Goal: Task Accomplishment & Management: Manage account settings

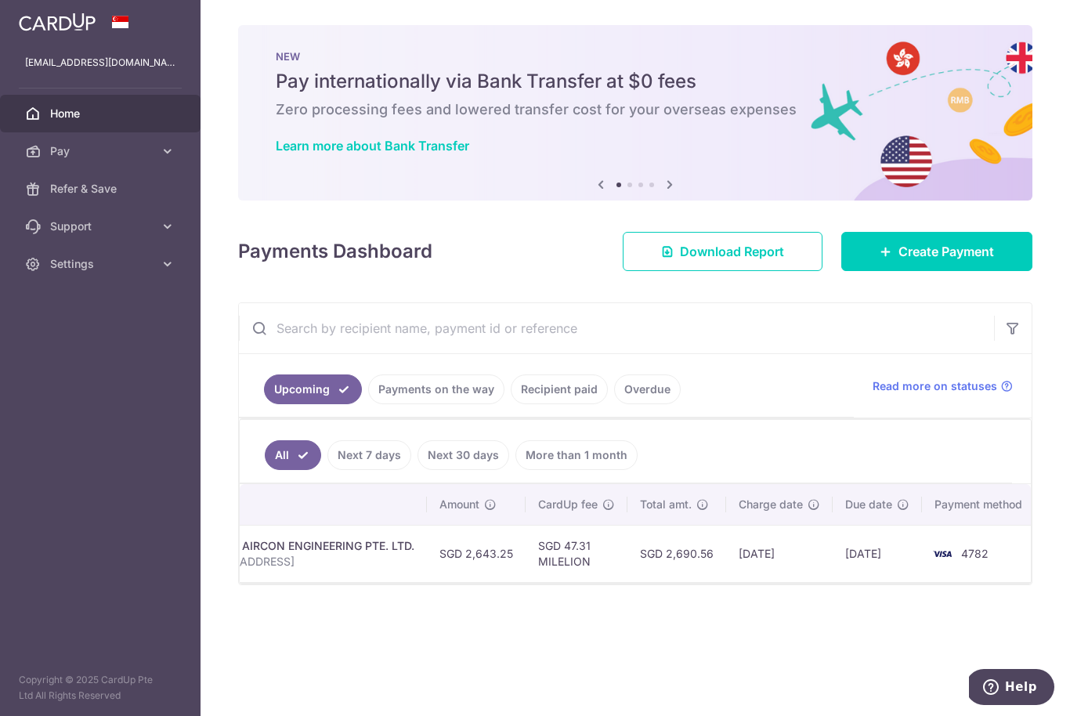
scroll to position [0, 363]
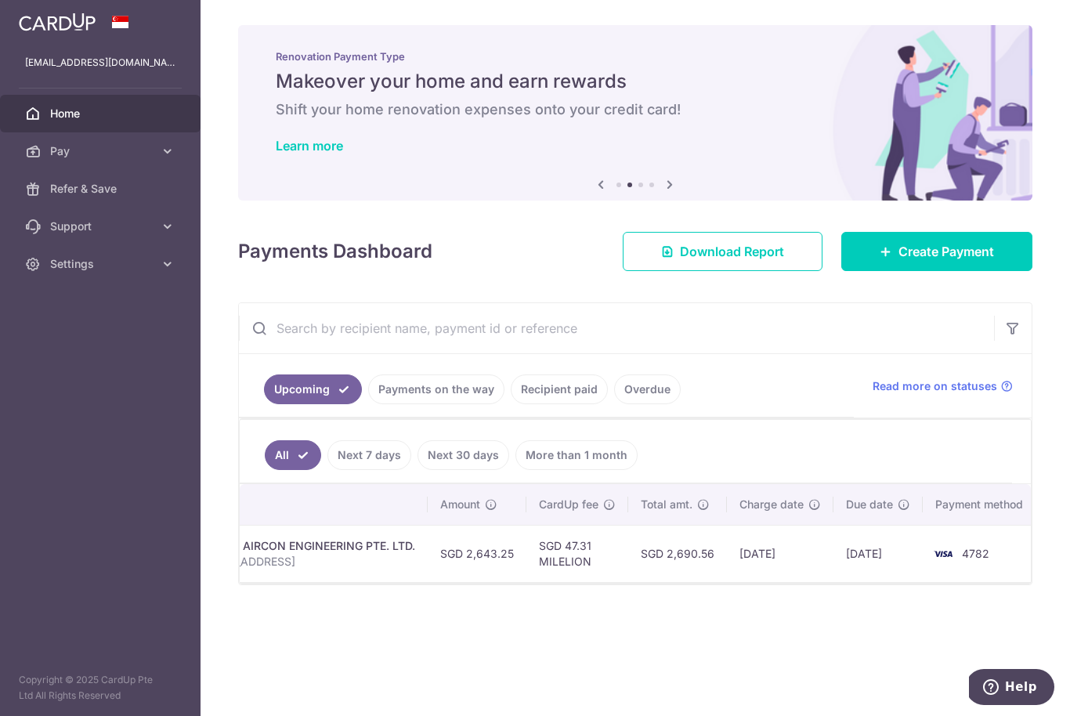
drag, startPoint x: 650, startPoint y: 560, endPoint x: 704, endPoint y: 560, distance: 54.1
click at [704, 560] on td "SGD 2,690.56" at bounding box center [677, 553] width 99 height 57
click at [759, 613] on div "× Pause Schedule Pause all future payments in this series Pause just this one p…" at bounding box center [636, 358] width 870 height 716
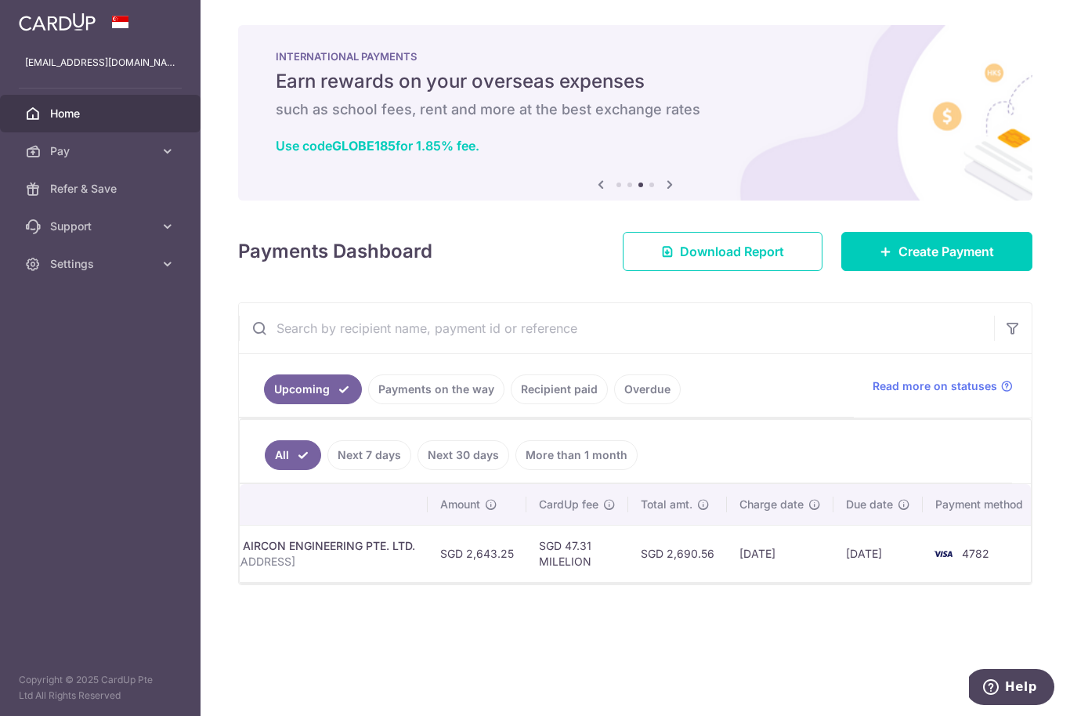
click at [446, 394] on link "Payments on the way" at bounding box center [436, 390] width 136 height 30
click at [585, 395] on link "Recipient paid" at bounding box center [559, 390] width 97 height 30
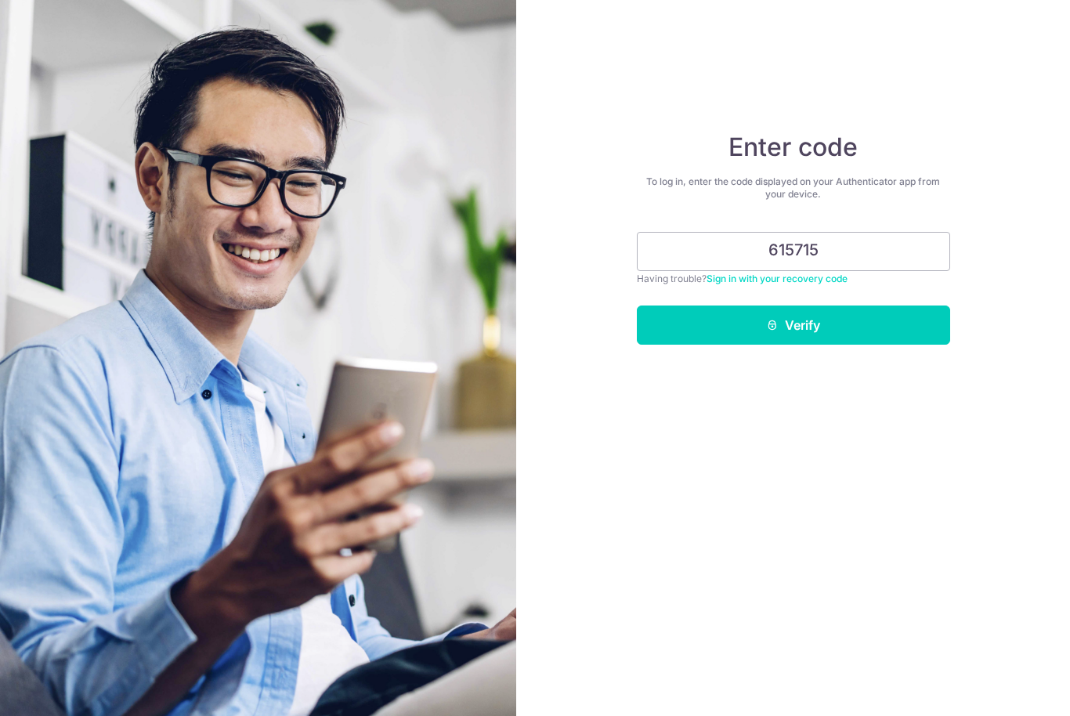
type input "615715"
click at [793, 325] on button "Verify" at bounding box center [793, 325] width 313 height 39
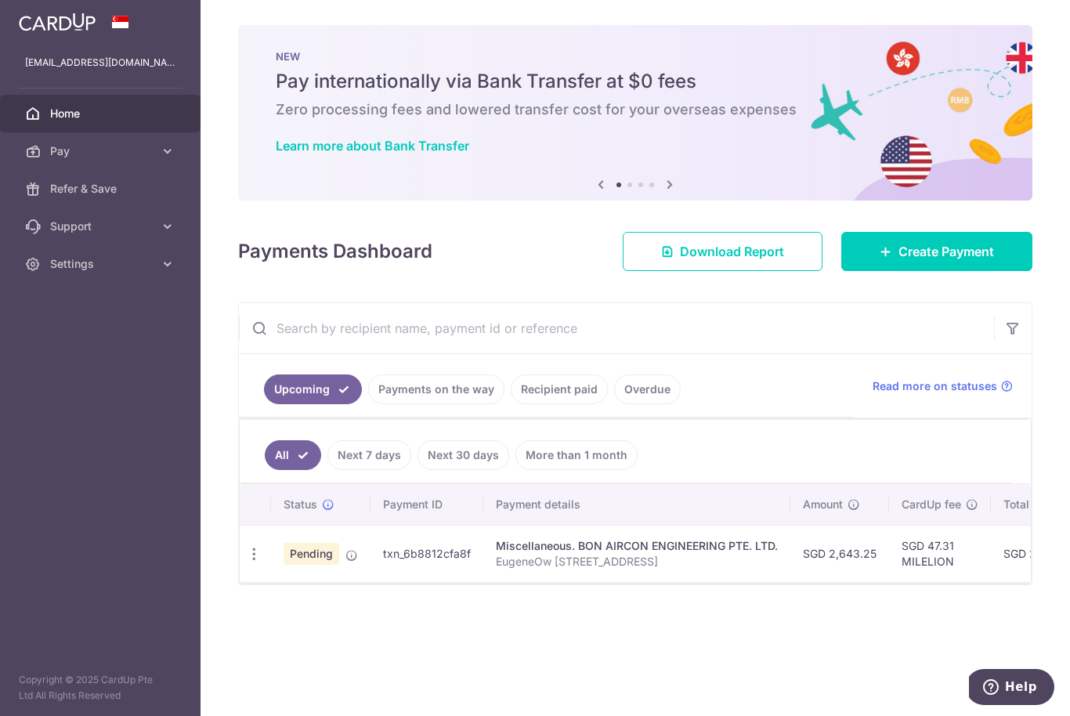
click at [434, 390] on link "Payments on the way" at bounding box center [436, 390] width 136 height 30
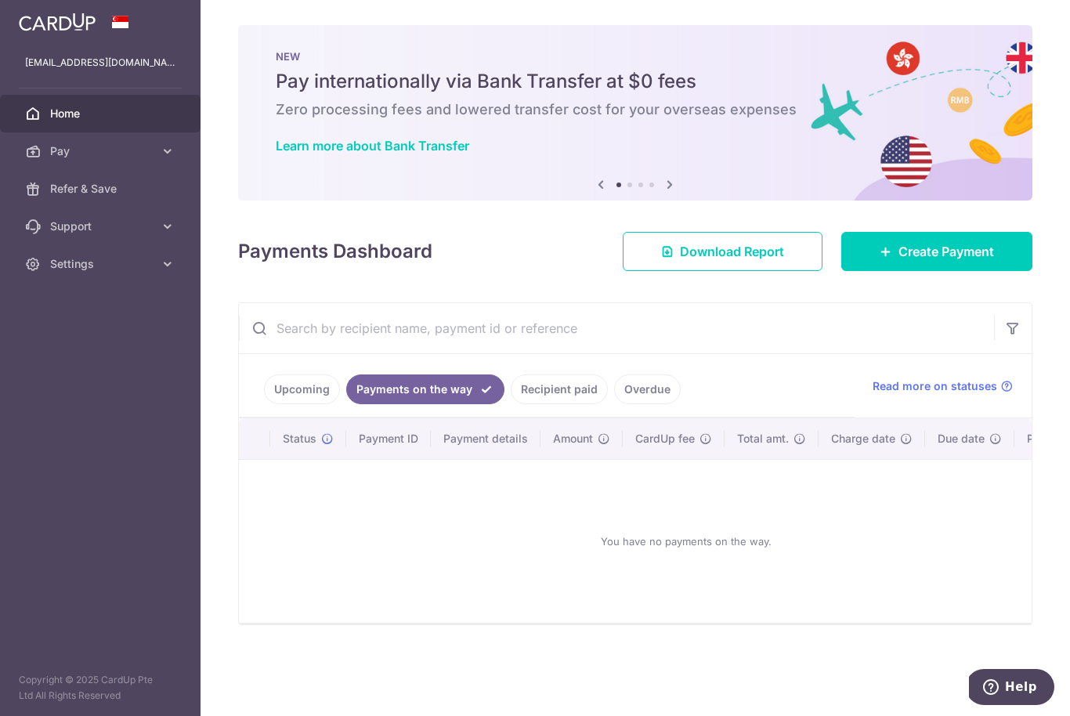
click at [547, 393] on link "Recipient paid" at bounding box center [559, 390] width 97 height 30
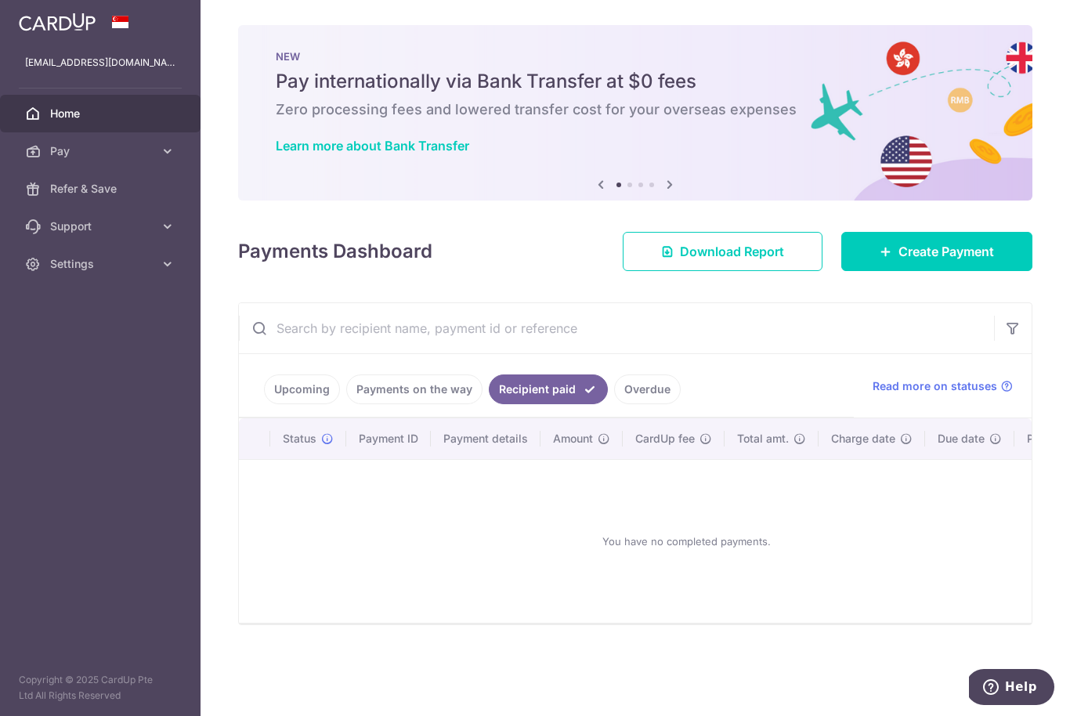
click at [638, 388] on link "Overdue" at bounding box center [647, 390] width 67 height 30
click at [297, 392] on link "Upcoming" at bounding box center [302, 390] width 76 height 30
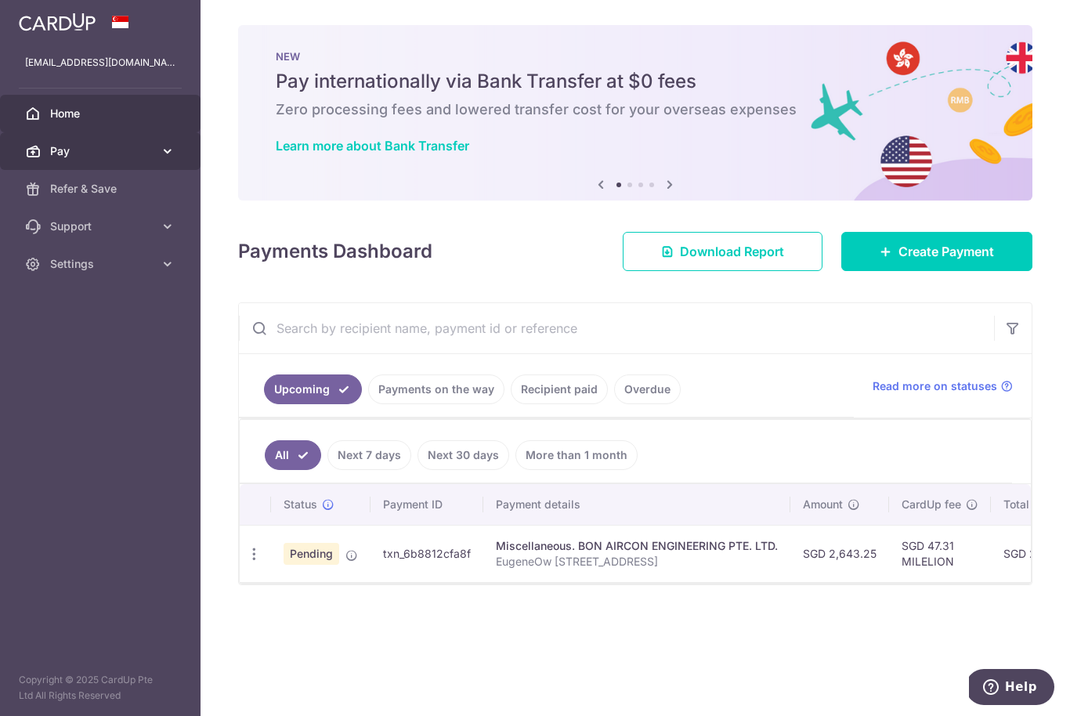
click at [167, 153] on icon at bounding box center [168, 151] width 16 height 16
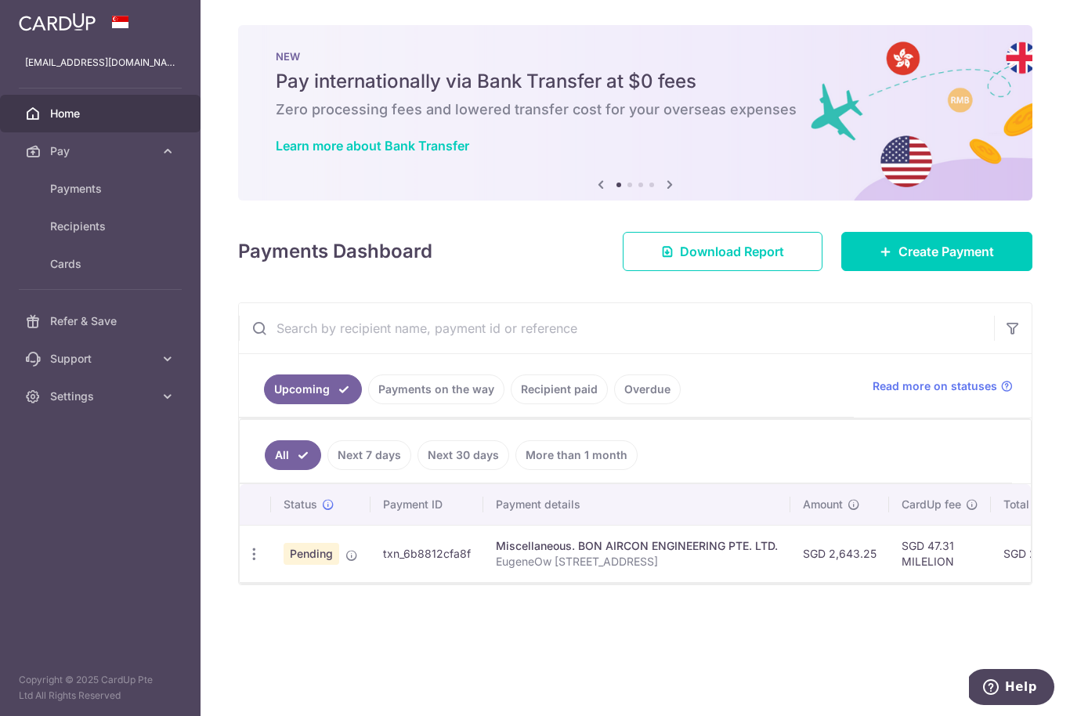
click at [600, 535] on td "Miscellaneous. BON AIRCON ENGINEERING PTE. LTD. EugeneOw 370A Sembawang Ave" at bounding box center [637, 553] width 307 height 57
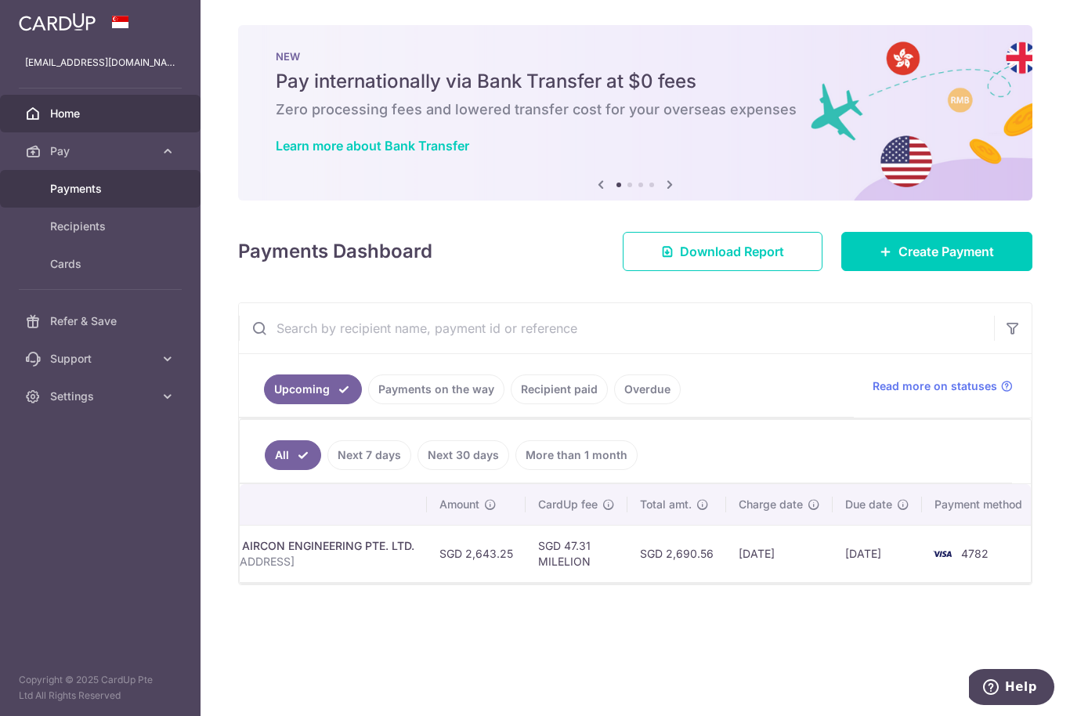
scroll to position [0, 363]
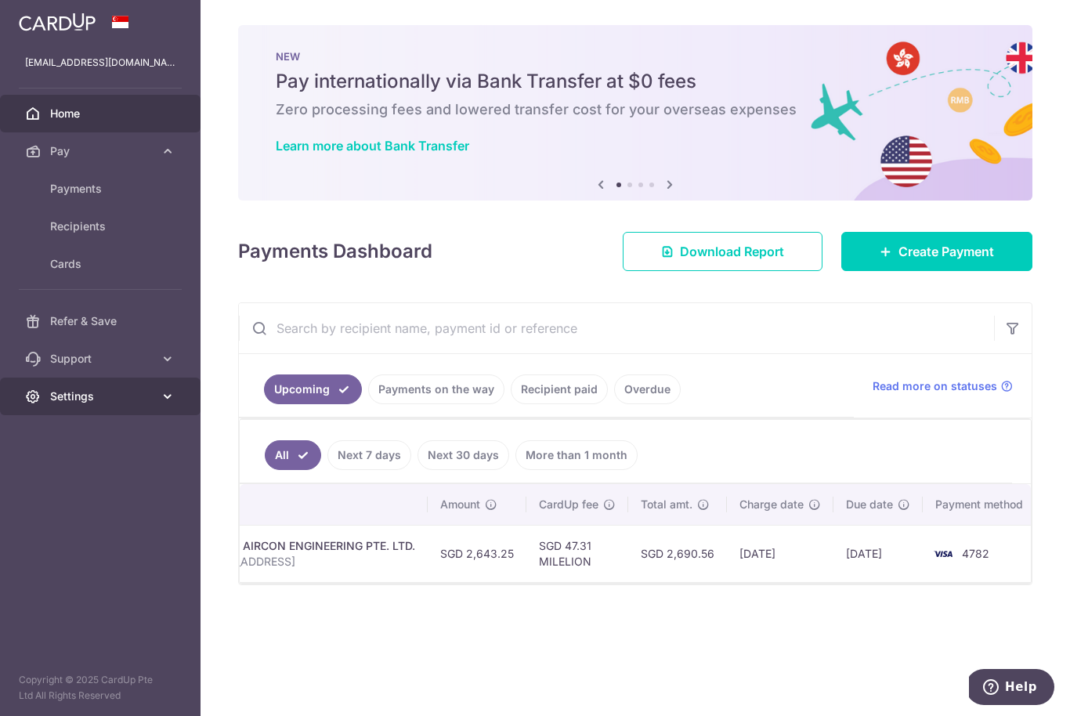
click at [137, 397] on span "Settings" at bounding box center [101, 397] width 103 height 16
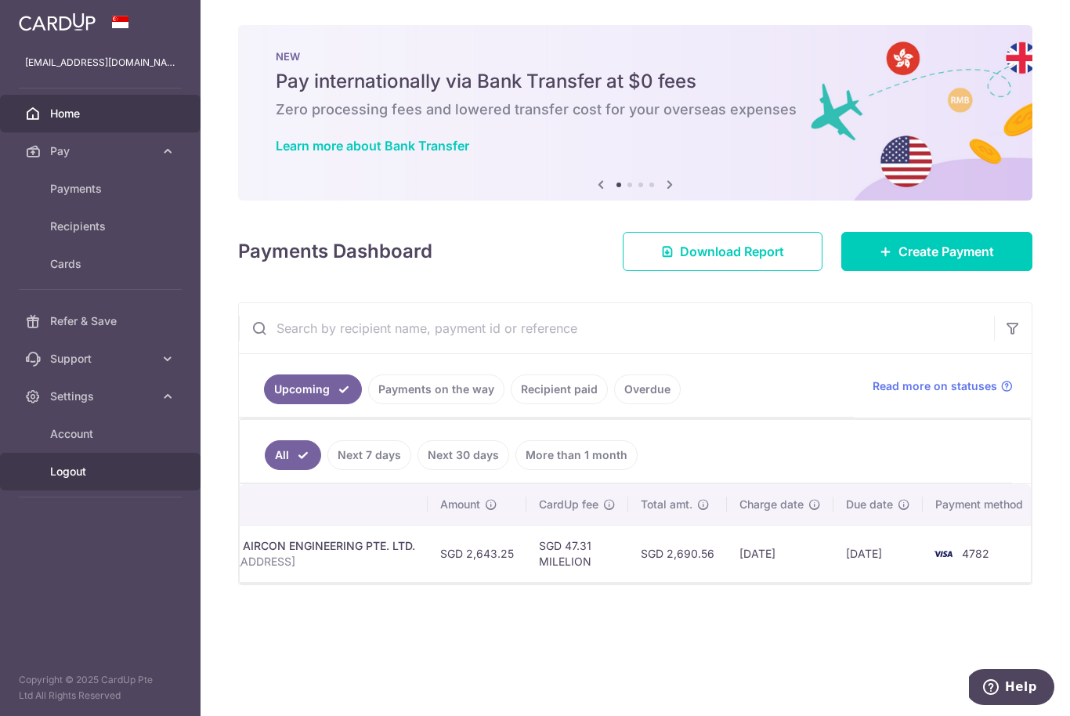
click at [136, 473] on span "Logout" at bounding box center [101, 472] width 103 height 16
